Goal: Information Seeking & Learning: Learn about a topic

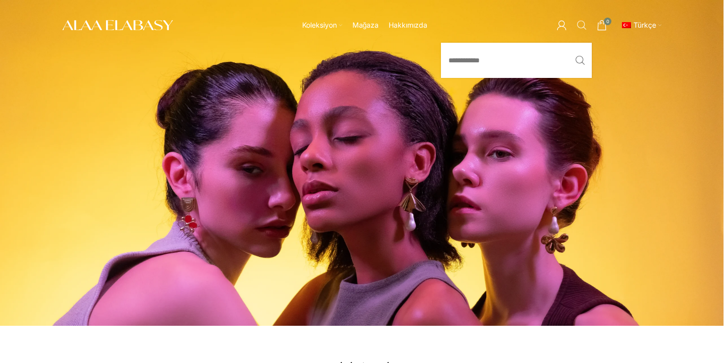
click at [578, 22] on span "Arama" at bounding box center [582, 25] width 10 height 10
click at [550, 62] on input "Arama" at bounding box center [516, 60] width 151 height 35
paste input "******"
type input "******"
click at [568, 43] on button "Arama" at bounding box center [579, 60] width 23 height 35
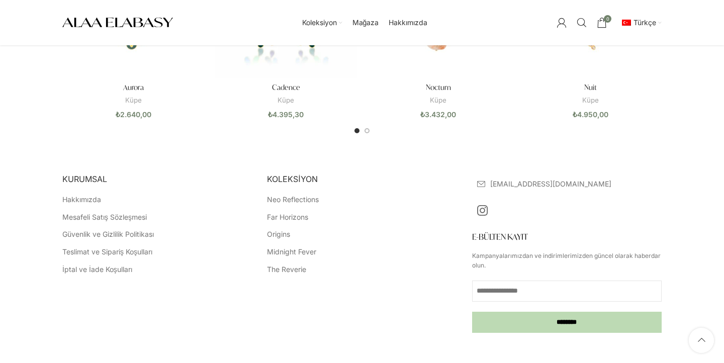
scroll to position [672, 0]
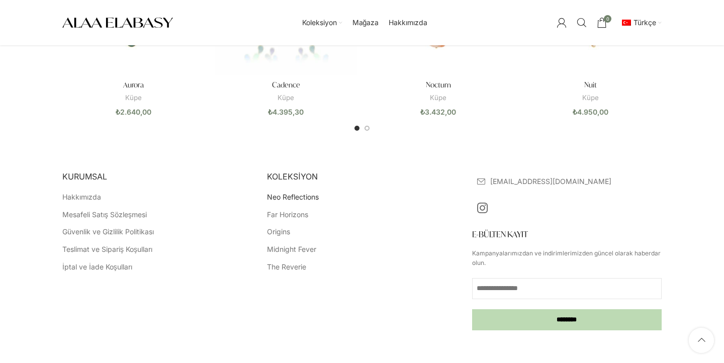
click at [311, 198] on link "Neo Reflections" at bounding box center [293, 197] width 53 height 10
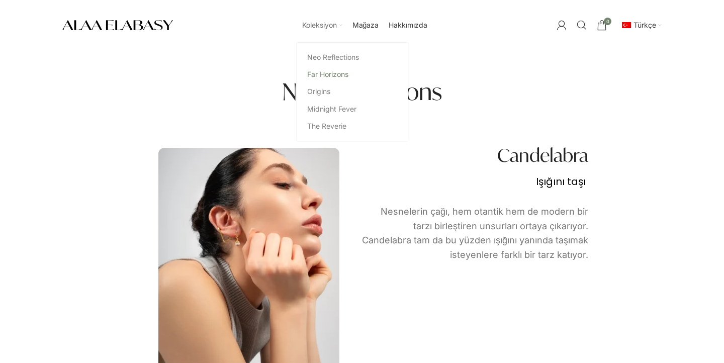
click at [328, 70] on link "Far Horizons" at bounding box center [352, 74] width 90 height 17
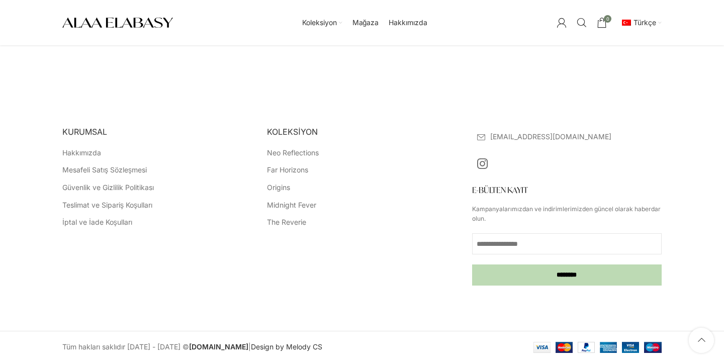
scroll to position [2086, 0]
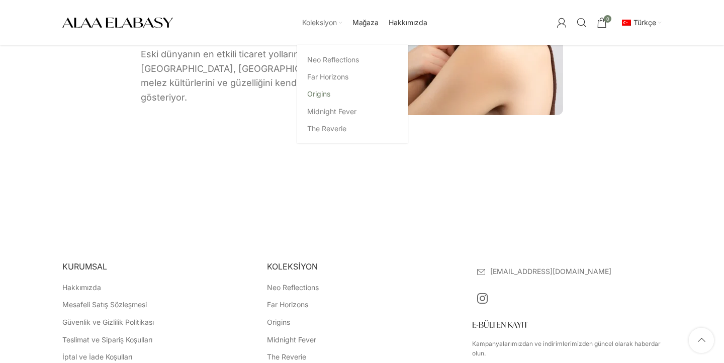
click at [329, 96] on link "Origins" at bounding box center [352, 93] width 90 height 17
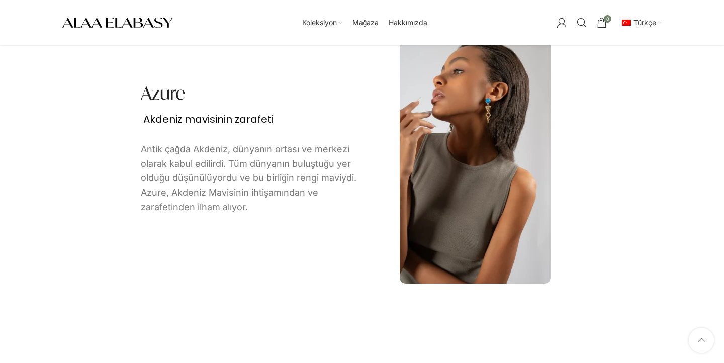
scroll to position [1908, 0]
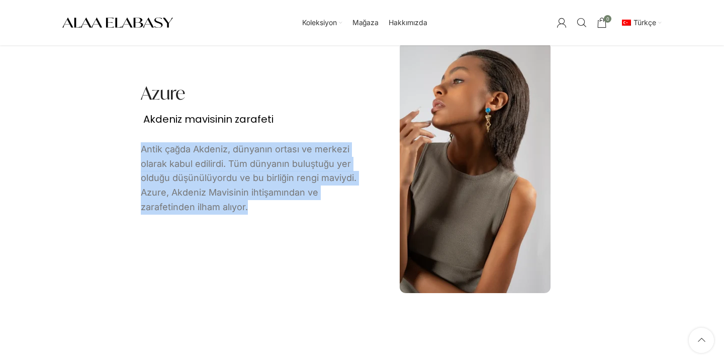
drag, startPoint x: 247, startPoint y: 209, endPoint x: 140, endPoint y: 152, distance: 121.2
click at [140, 152] on div "Azure Akdeniz mavisinin zarafeti Antik çağda Akdeniz, dünyanın ortası ve merkez…" at bounding box center [249, 152] width 226 height 154
copy p "Antik çağda Akdeniz, dünyanın ortası ve merkezi olarak kabul edilirdi. Tüm düny…"
click at [336, 112] on link "Midnight Fever" at bounding box center [352, 111] width 90 height 17
